Goal: Check status

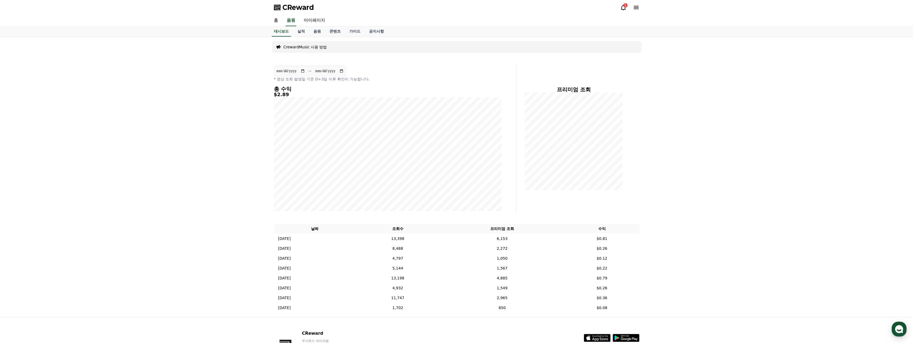
drag, startPoint x: 384, startPoint y: 67, endPoint x: 378, endPoint y: 66, distance: 5.7
drag, startPoint x: 378, startPoint y: 66, endPoint x: 376, endPoint y: 65, distance: 3.0
click at [351, 65] on div "**********" at bounding box center [388, 139] width 232 height 150
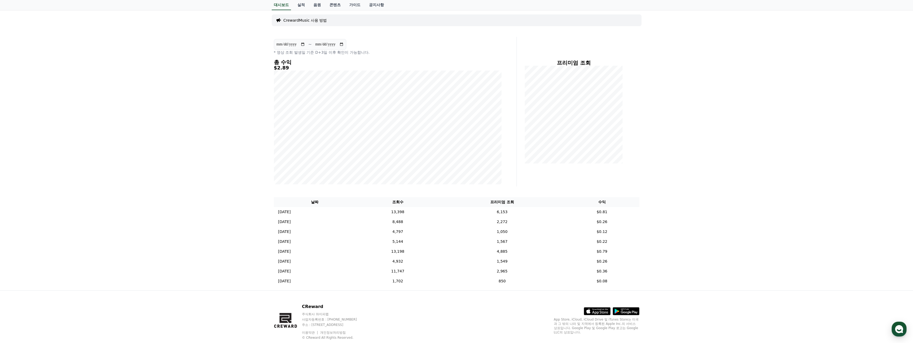
drag, startPoint x: 404, startPoint y: 44, endPoint x: 397, endPoint y: 43, distance: 6.5
drag, startPoint x: 396, startPoint y: 43, endPoint x: 388, endPoint y: 42, distance: 8.4
click at [351, 42] on div "**********" at bounding box center [388, 47] width 228 height 16
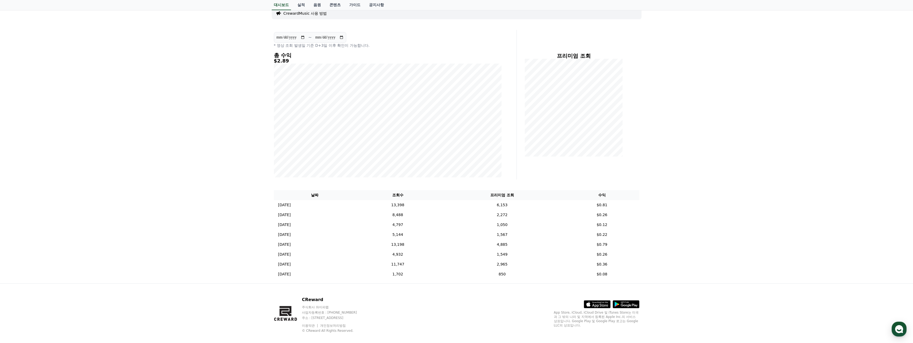
scroll to position [41, 0]
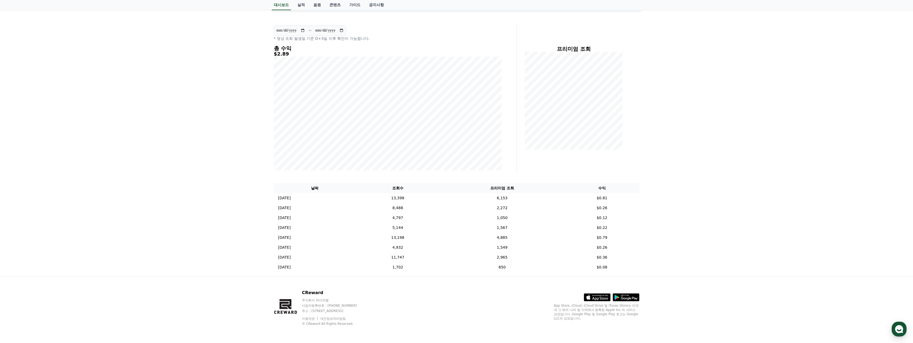
drag, startPoint x: 425, startPoint y: 34, endPoint x: 418, endPoint y: 33, distance: 6.9
drag, startPoint x: 418, startPoint y: 33, endPoint x: 415, endPoint y: 32, distance: 3.3
drag, startPoint x: 415, startPoint y: 32, endPoint x: 411, endPoint y: 31, distance: 3.6
click at [351, 31] on div "**********" at bounding box center [388, 33] width 228 height 16
click at [351, 29] on div "**********" at bounding box center [388, 33] width 228 height 16
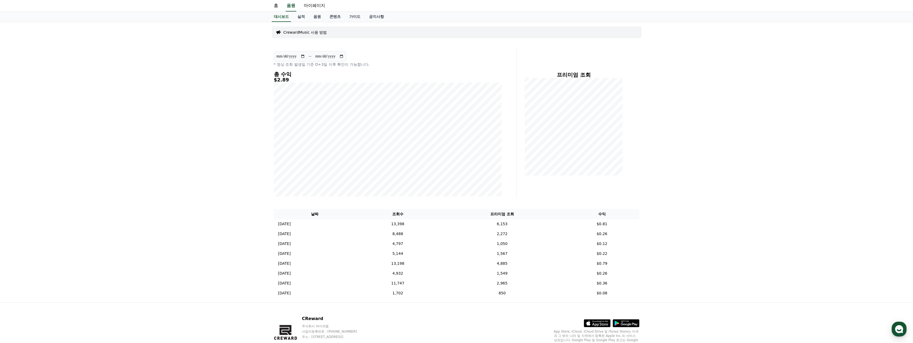
scroll to position [14, 0]
drag, startPoint x: 416, startPoint y: 48, endPoint x: 408, endPoint y: 48, distance: 7.7
drag, startPoint x: 408, startPoint y: 48, endPoint x: 399, endPoint y: 50, distance: 9.3
click at [351, 50] on div "**********" at bounding box center [388, 125] width 232 height 150
drag, startPoint x: 419, startPoint y: 62, endPoint x: 413, endPoint y: 62, distance: 6.1
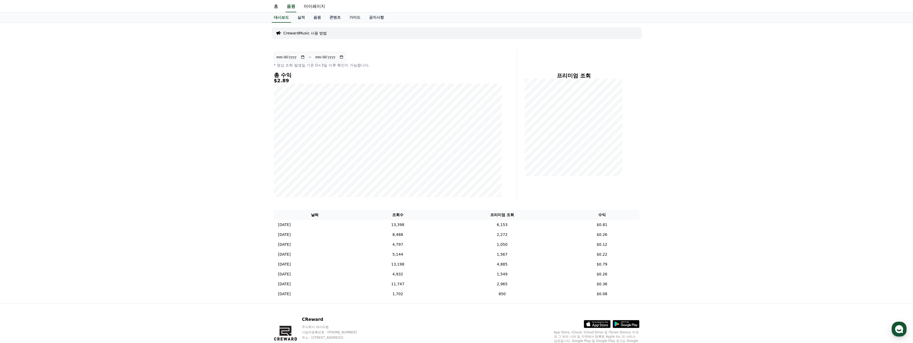
drag, startPoint x: 413, startPoint y: 62, endPoint x: 409, endPoint y: 60, distance: 4.5
drag, startPoint x: 409, startPoint y: 60, endPoint x: 401, endPoint y: 57, distance: 7.9
drag, startPoint x: 399, startPoint y: 57, endPoint x: 394, endPoint y: 54, distance: 5.7
drag, startPoint x: 392, startPoint y: 53, endPoint x: 386, endPoint y: 52, distance: 6.1
drag, startPoint x: 386, startPoint y: 52, endPoint x: 383, endPoint y: 52, distance: 3.2
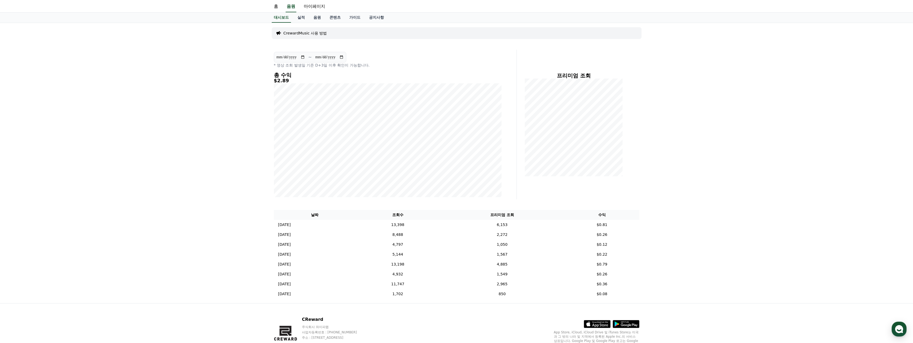
click at [351, 52] on div "**********" at bounding box center [388, 125] width 232 height 150
drag, startPoint x: 411, startPoint y: 53, endPoint x: 407, endPoint y: 52, distance: 4.3
drag, startPoint x: 407, startPoint y: 52, endPoint x: 403, endPoint y: 51, distance: 4.0
drag, startPoint x: 403, startPoint y: 51, endPoint x: 400, endPoint y: 50, distance: 2.8
drag, startPoint x: 400, startPoint y: 50, endPoint x: 397, endPoint y: 49, distance: 3.6
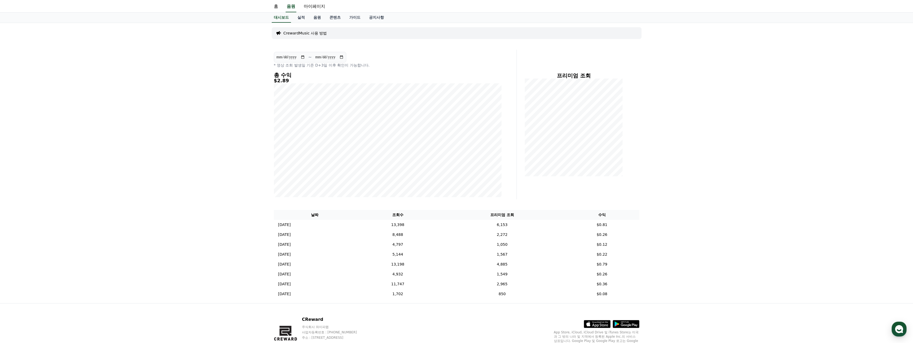
drag, startPoint x: 397, startPoint y: 49, endPoint x: 394, endPoint y: 48, distance: 3.4
drag, startPoint x: 394, startPoint y: 48, endPoint x: 391, endPoint y: 47, distance: 2.9
drag, startPoint x: 391, startPoint y: 47, endPoint x: 388, endPoint y: 46, distance: 2.9
drag, startPoint x: 388, startPoint y: 46, endPoint x: 386, endPoint y: 45, distance: 2.7
drag, startPoint x: 386, startPoint y: 45, endPoint x: 383, endPoint y: 44, distance: 3.1
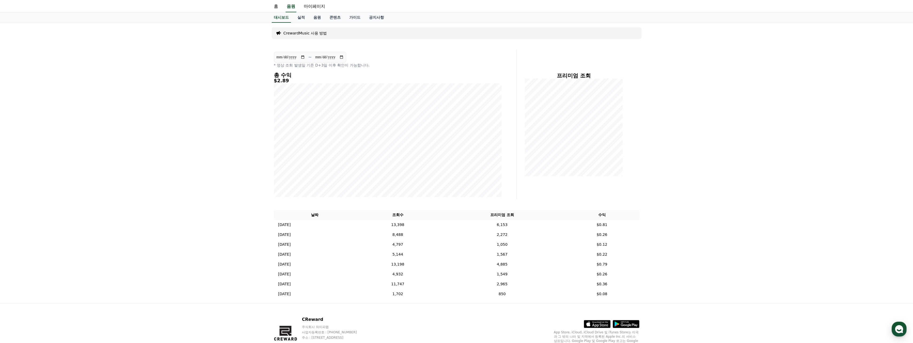
drag, startPoint x: 382, startPoint y: 44, endPoint x: 380, endPoint y: 43, distance: 2.8
drag, startPoint x: 380, startPoint y: 43, endPoint x: 377, endPoint y: 41, distance: 3.5
click at [351, 41] on div "CrewardMusic 사용 방법" at bounding box center [457, 33] width 370 height 16
drag, startPoint x: 388, startPoint y: 41, endPoint x: 384, endPoint y: 40, distance: 3.6
click at [351, 37] on div "CrewardMusic 사용 방법" at bounding box center [457, 33] width 370 height 12
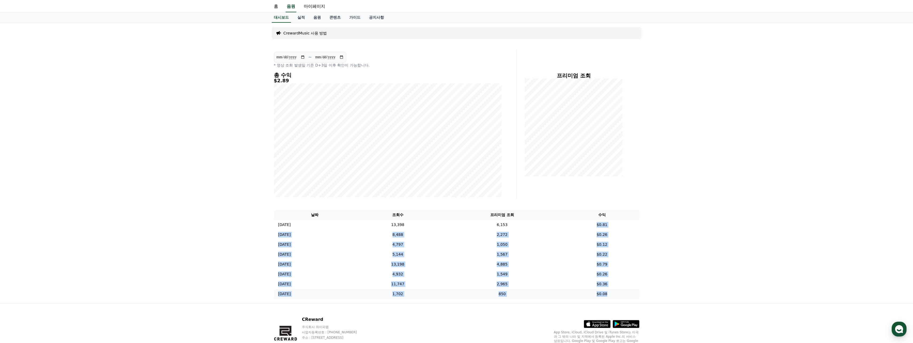
drag, startPoint x: 602, startPoint y: 225, endPoint x: 625, endPoint y: 294, distance: 72.8
click at [351, 242] on tbody "[DATE] 09/26 13,398 6,153 $0.81 [DATE] 09/25 8,488 2,272 $0.26 [DATE] 09/24 4,7…" at bounding box center [456, 259] width 365 height 79
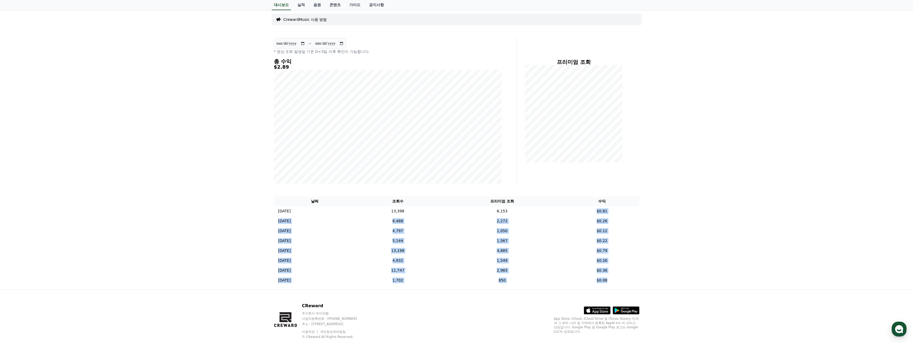
scroll to position [41, 0]
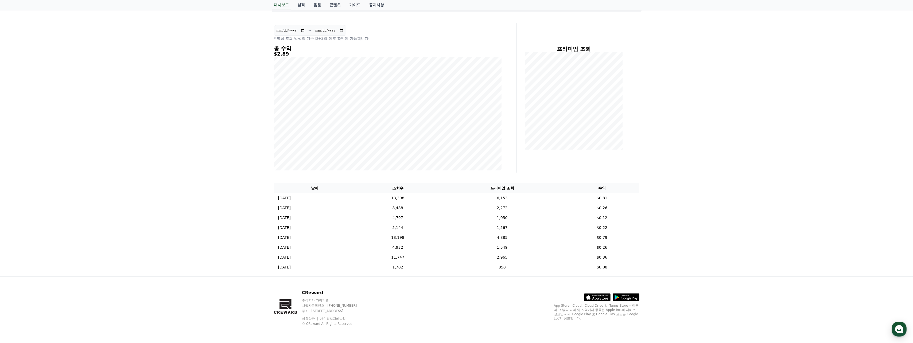
click at [351, 189] on div "**********" at bounding box center [456, 136] width 913 height 280
drag, startPoint x: 651, startPoint y: 136, endPoint x: 644, endPoint y: 136, distance: 6.7
drag, startPoint x: 644, startPoint y: 136, endPoint x: 637, endPoint y: 134, distance: 7.4
drag
click at [351, 133] on div at bounding box center [573, 101] width 105 height 98
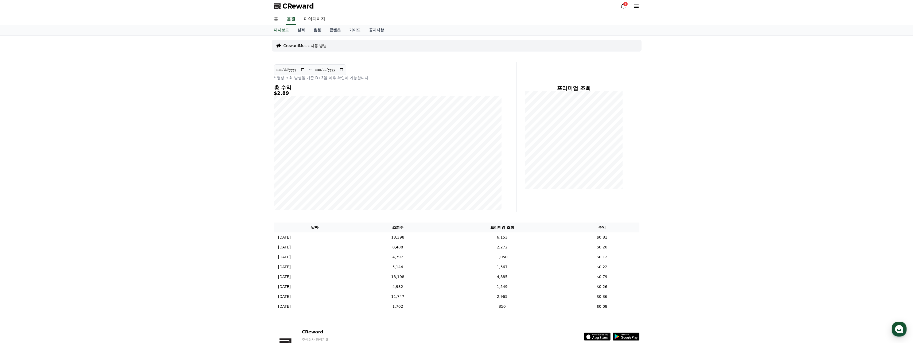
scroll to position [0, 0]
click at [351, 59] on div "**********" at bounding box center [456, 177] width 374 height 280
click at [351, 55] on div "**********" at bounding box center [456, 177] width 374 height 280
click at [351, 238] on td "13,398" at bounding box center [398, 239] width 84 height 10
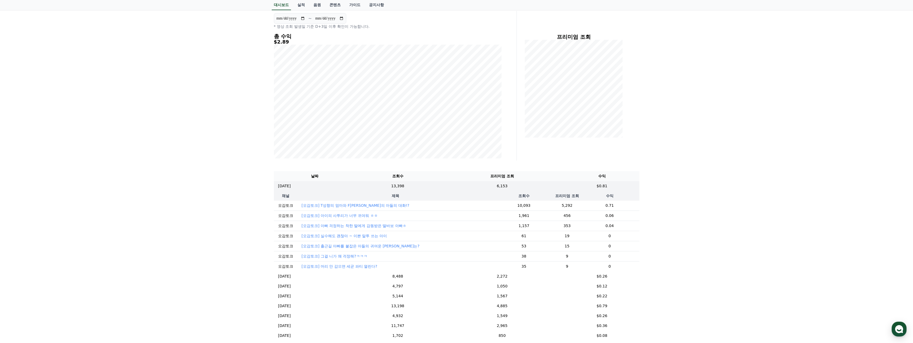
scroll to position [53, 0]
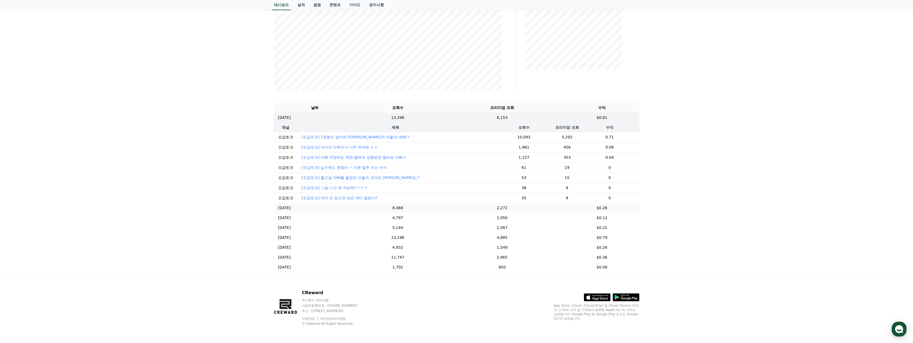
click at [351, 209] on td "8,488" at bounding box center [398, 208] width 84 height 10
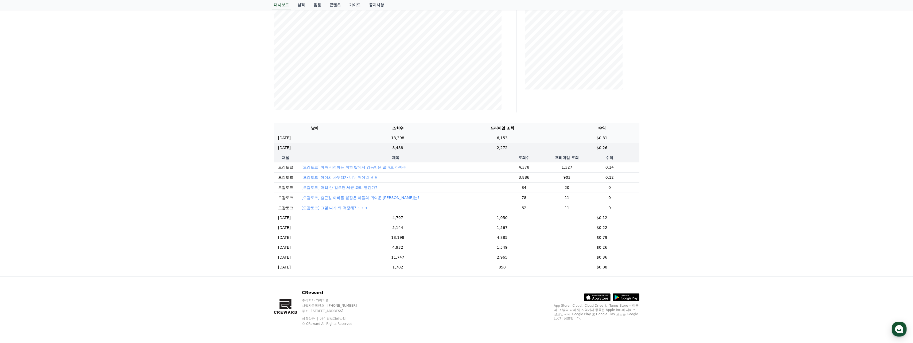
click at [351, 135] on td "13,398" at bounding box center [398, 138] width 84 height 10
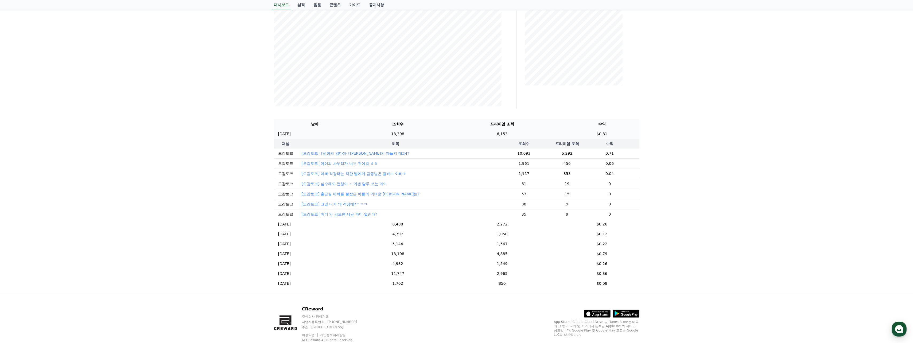
scroll to position [125, 0]
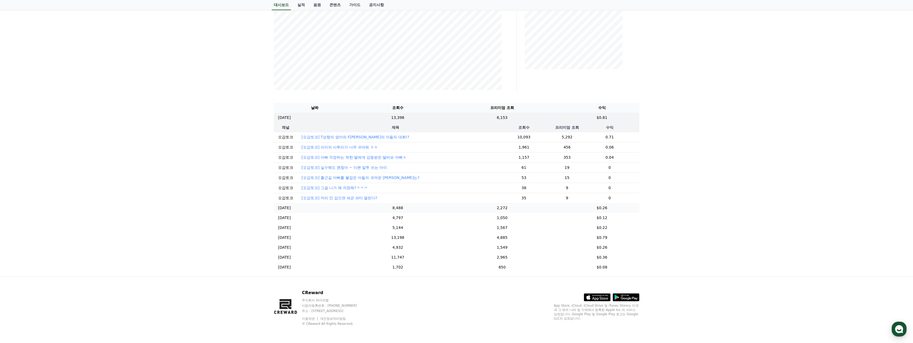
click at [351, 208] on td "8,488" at bounding box center [398, 208] width 84 height 10
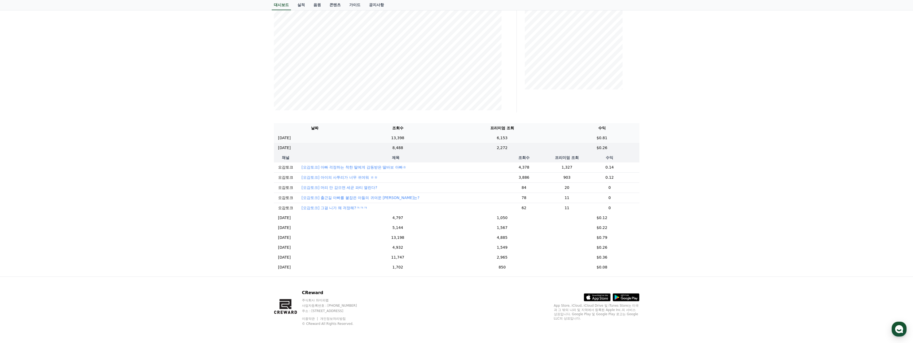
click at [351, 134] on td "13,398" at bounding box center [398, 138] width 84 height 10
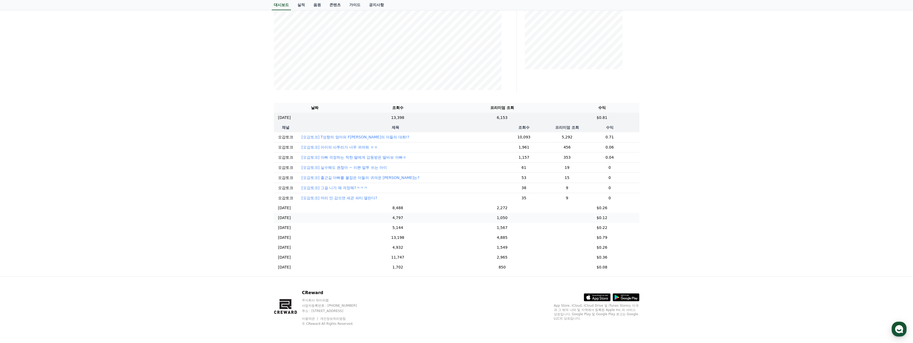
click at [351, 213] on td "4,797" at bounding box center [398, 218] width 84 height 10
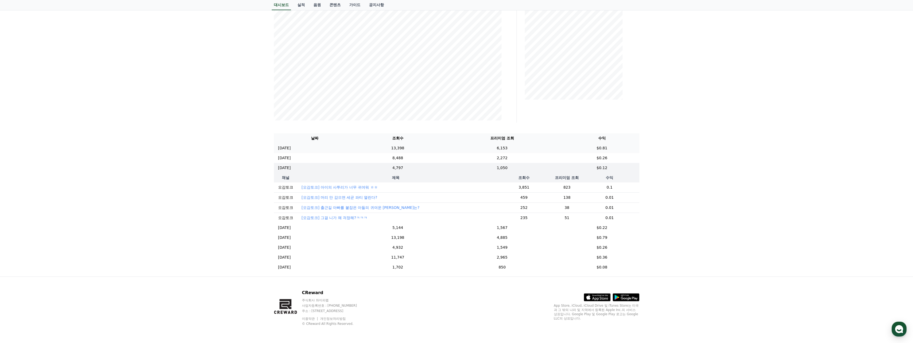
click at [351, 143] on td "13,398" at bounding box center [398, 148] width 84 height 10
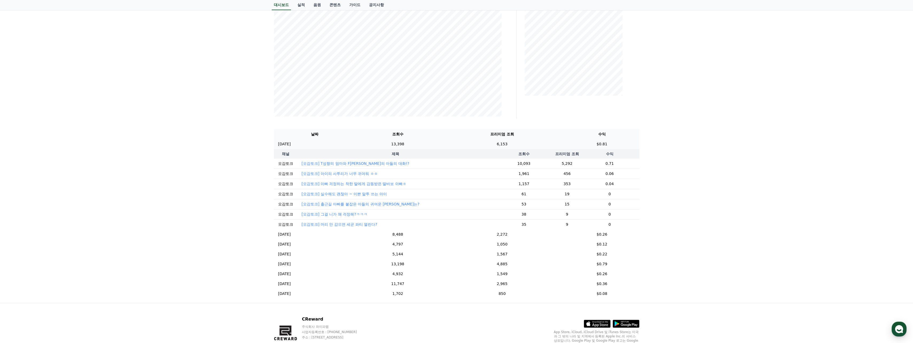
scroll to position [125, 0]
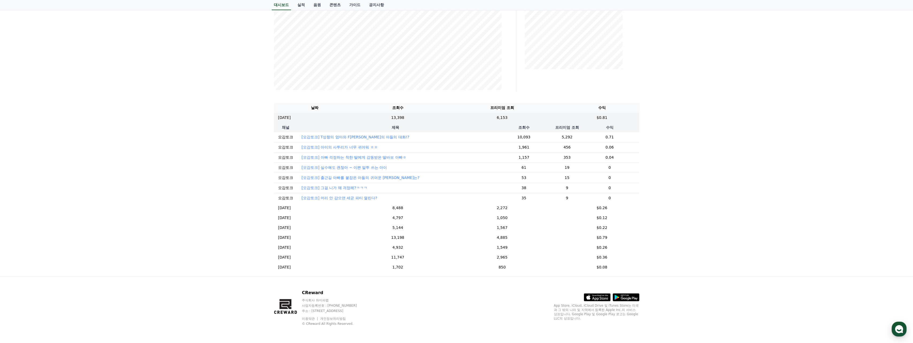
click at [351, 90] on div "**********" at bounding box center [456, 96] width 374 height 361
click at [351, 218] on td "4,797" at bounding box center [398, 218] width 84 height 10
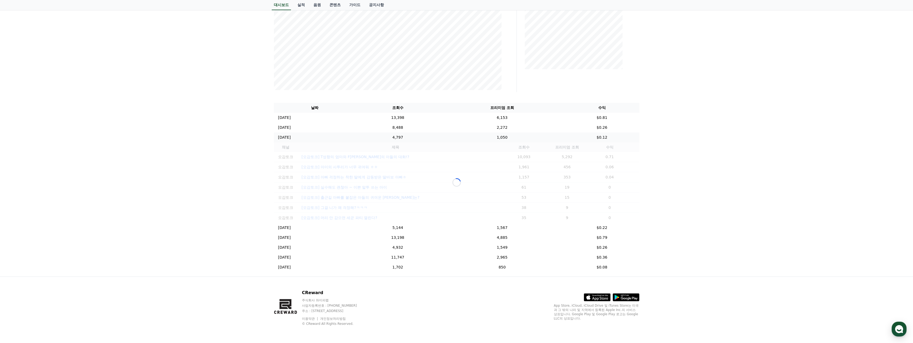
scroll to position [95, 0]
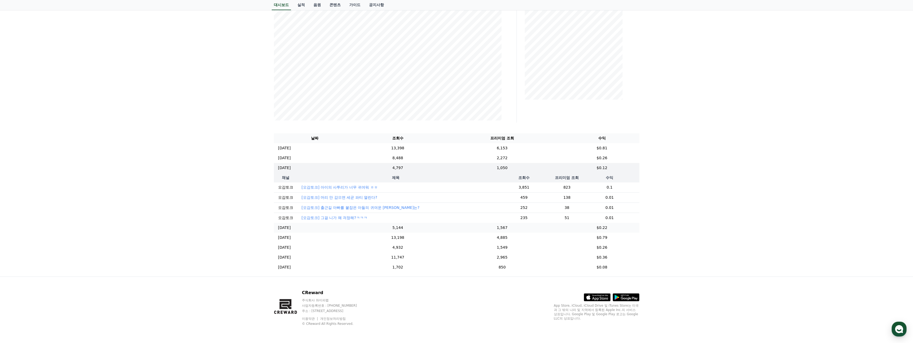
click at [351, 226] on td "5,144" at bounding box center [398, 228] width 84 height 10
click at [351, 119] on div "**********" at bounding box center [456, 111] width 374 height 330
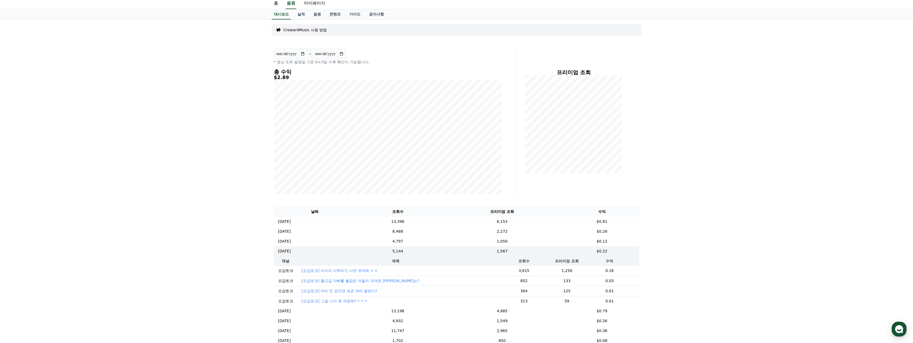
scroll to position [14, 0]
drag, startPoint x: 466, startPoint y: 34, endPoint x: 455, endPoint y: 33, distance: 11.5
click at [351, 33] on div "CrewardMusic 사용 방법" at bounding box center [457, 33] width 370 height 12
drag, startPoint x: 447, startPoint y: 46, endPoint x: 443, endPoint y: 44, distance: 4.3
click at [351, 44] on div "**********" at bounding box center [456, 187] width 374 height 330
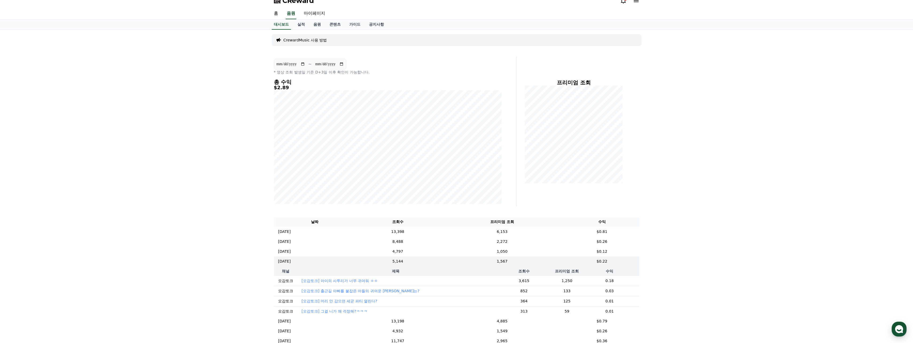
scroll to position [0, 0]
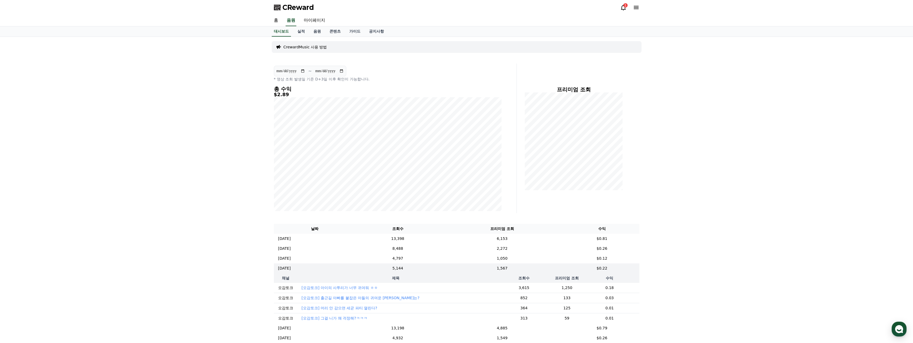
drag, startPoint x: 448, startPoint y: 62, endPoint x: 445, endPoint y: 61, distance: 3.1
click at [351, 62] on div "**********" at bounding box center [456, 202] width 374 height 330
